Goal: Task Accomplishment & Management: Manage account settings

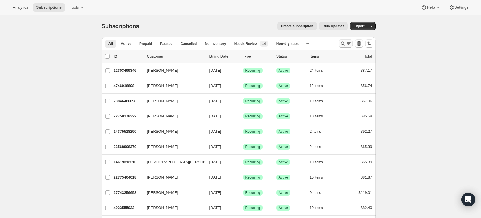
click at [344, 43] on icon "Search and filter results" at bounding box center [342, 44] width 4 height 4
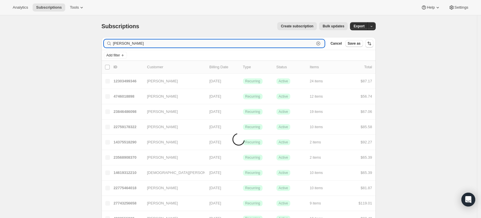
click at [152, 46] on input "[PERSON_NAME]" at bounding box center [213, 43] width 201 height 8
type input "j"
paste input "[PERSON_NAME]"
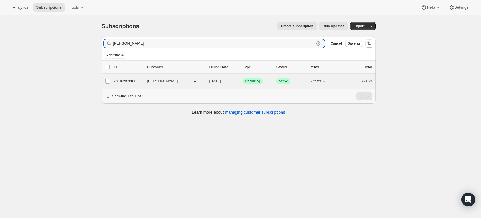
type input "[PERSON_NAME]"
click at [128, 81] on p "28187951186" at bounding box center [128, 81] width 29 height 6
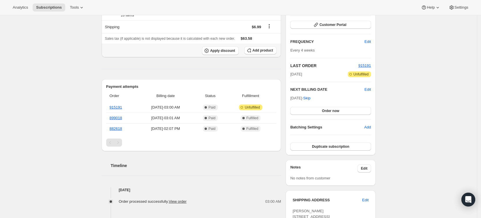
scroll to position [83, 0]
drag, startPoint x: 131, startPoint y: 107, endPoint x: 110, endPoint y: 108, distance: 21.9
click at [110, 108] on th "915191" at bounding box center [121, 107] width 31 height 10
copy link "915191"
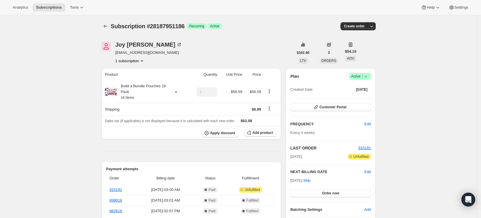
click at [368, 75] on icon at bounding box center [366, 77] width 6 height 6
click at [359, 98] on span "Cancel subscription" at bounding box center [361, 97] width 33 height 4
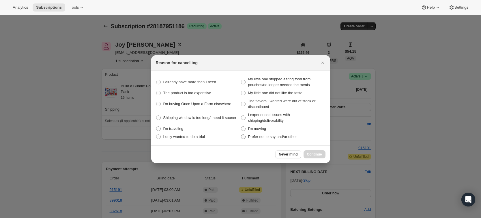
click at [261, 139] on span "Prefer not to say and/or other" at bounding box center [272, 137] width 49 height 4
click at [241, 135] on other "Prefer not to say and/or other" at bounding box center [241, 135] width 0 height 0
radio other "true"
click at [315, 157] on button "Continue" at bounding box center [314, 154] width 22 height 8
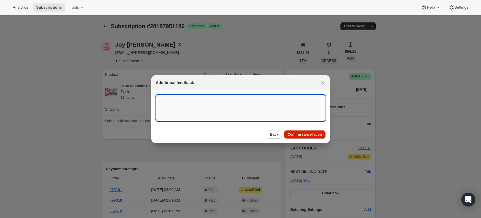
click at [195, 110] on textarea ":rbv:" at bounding box center [240, 108] width 169 height 26
type textarea "A"
click at [221, 101] on textarea "Consumer has another subscription." at bounding box center [240, 108] width 169 height 26
type textarea "Consumer has another subscription and needed to cancel this."
click at [305, 133] on span "Confirm cancellation" at bounding box center [304, 134] width 34 height 5
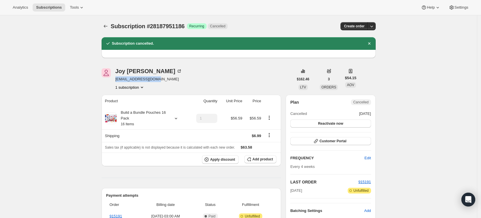
drag, startPoint x: 160, startPoint y: 80, endPoint x: 115, endPoint y: 82, distance: 44.7
click at [115, 82] on div "[PERSON_NAME] [EMAIL_ADDRESS][DOMAIN_NAME] 1 subscription" at bounding box center [197, 79] width 192 height 22
copy span "[EMAIL_ADDRESS][DOMAIN_NAME]"
click at [105, 28] on icon "Subscriptions" at bounding box center [106, 26] width 6 height 6
